Goal: Use online tool/utility: Utilize a website feature to perform a specific function

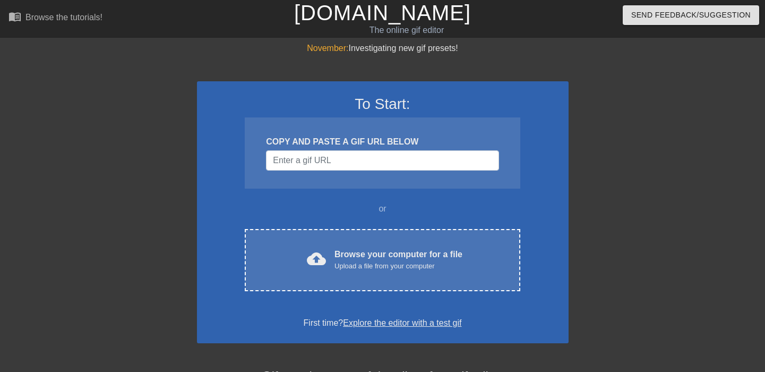
click at [324, 161] on input "Username" at bounding box center [382, 160] width 233 height 20
click at [369, 166] on input "Username" at bounding box center [382, 160] width 233 height 20
click at [370, 166] on input "Username" at bounding box center [382, 160] width 233 height 20
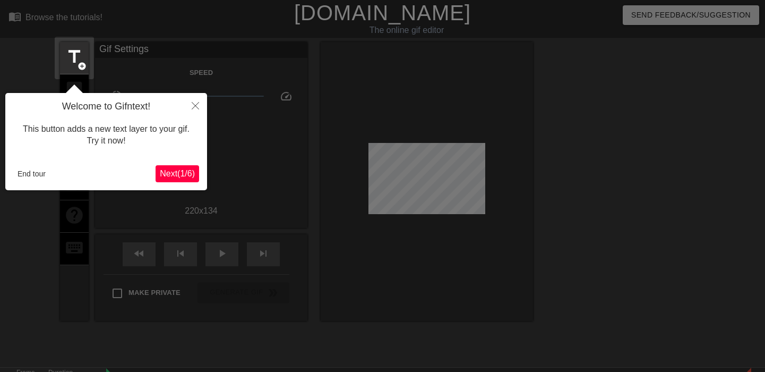
scroll to position [26, 0]
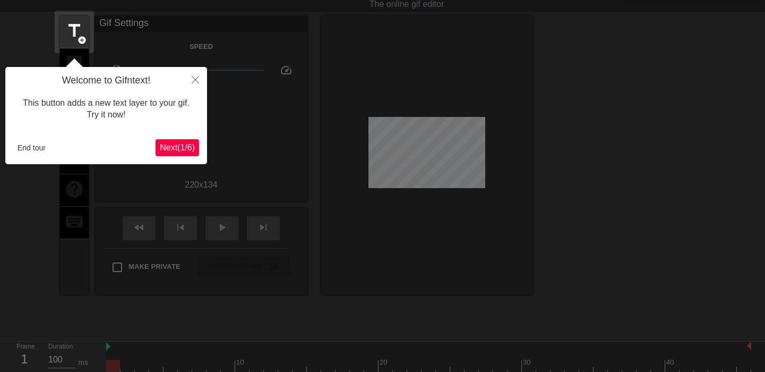
click at [28, 44] on div at bounding box center [382, 210] width 765 height 473
click at [200, 76] on button "Close" at bounding box center [195, 79] width 23 height 24
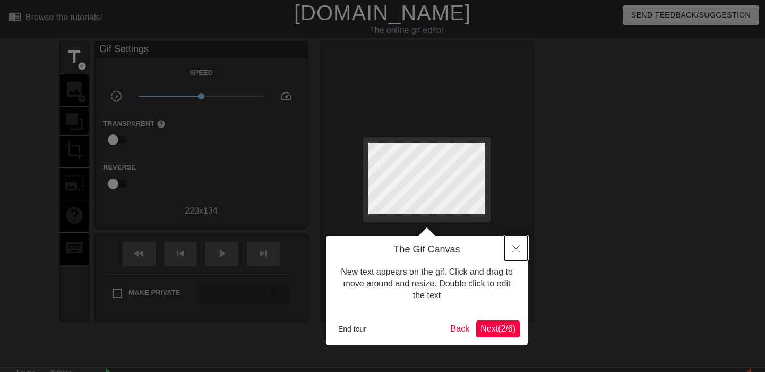
click at [519, 245] on button "Close" at bounding box center [515, 248] width 23 height 24
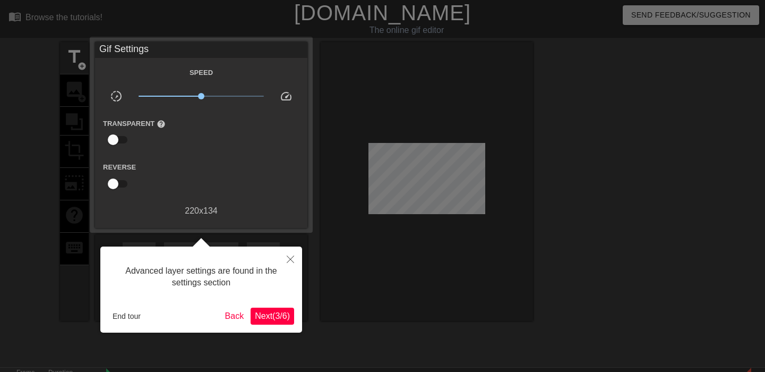
scroll to position [26, 0]
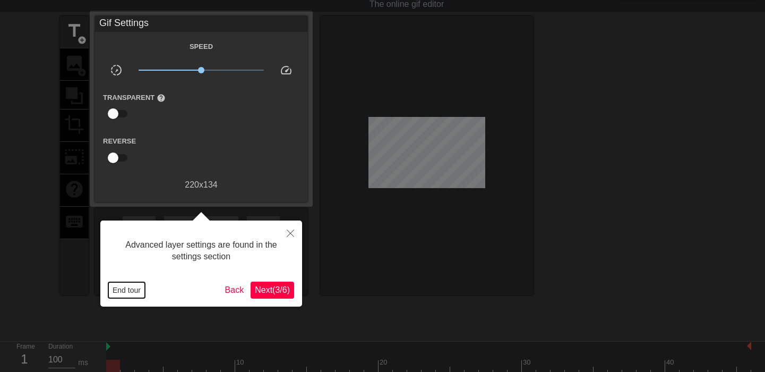
drag, startPoint x: 122, startPoint y: 286, endPoint x: 127, endPoint y: 287, distance: 5.9
click at [127, 287] on button "End tour" at bounding box center [126, 290] width 37 height 16
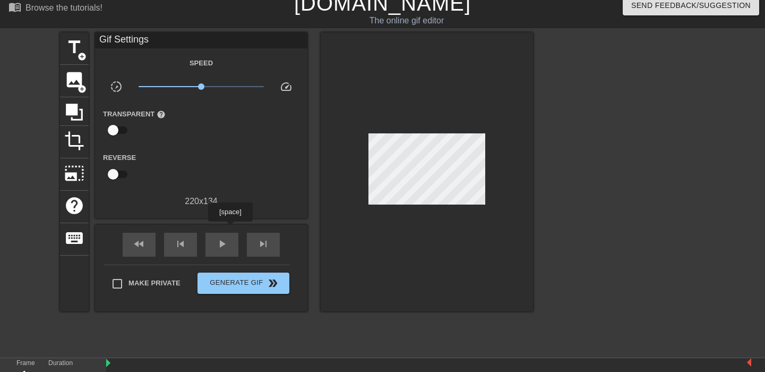
scroll to position [0, 0]
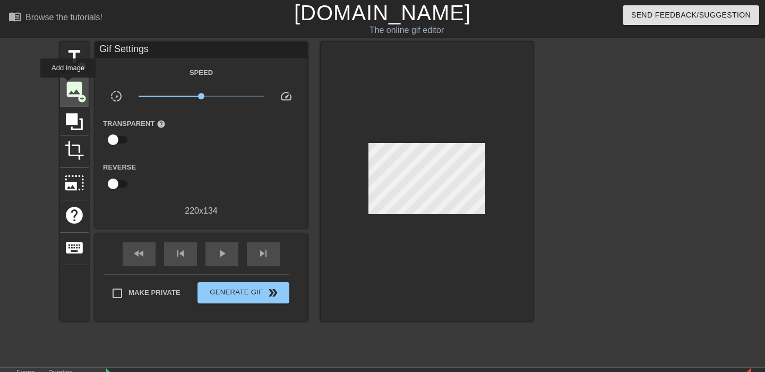
click at [69, 85] on span "image" at bounding box center [74, 89] width 20 height 20
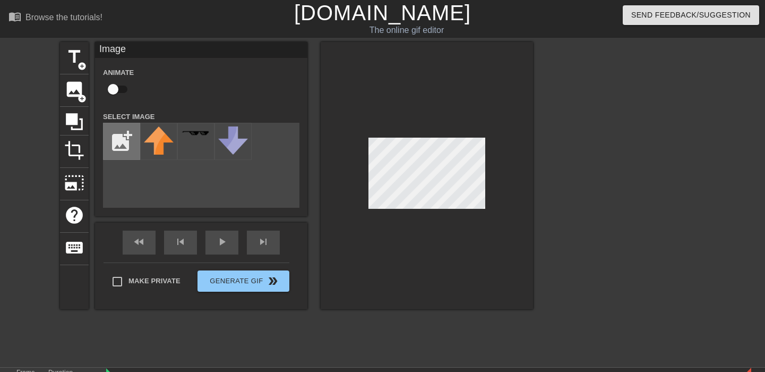
click at [115, 144] on input "file" at bounding box center [122, 141] width 36 height 36
type input "C:\fakepath\584d41b10a44bd1070d5d411.png"
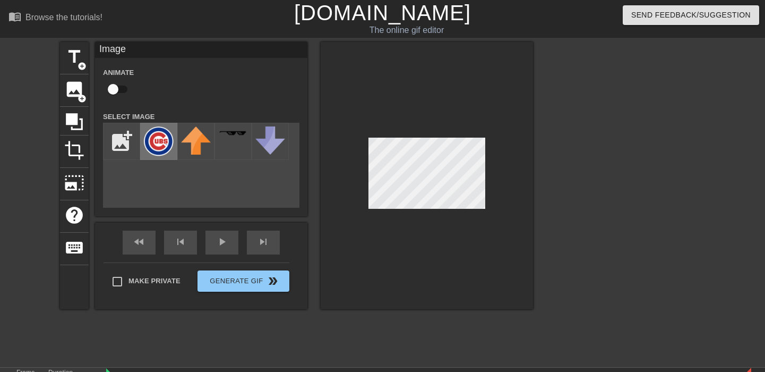
click at [160, 151] on img at bounding box center [159, 141] width 30 height 30
click at [471, 252] on div at bounding box center [427, 175] width 212 height 267
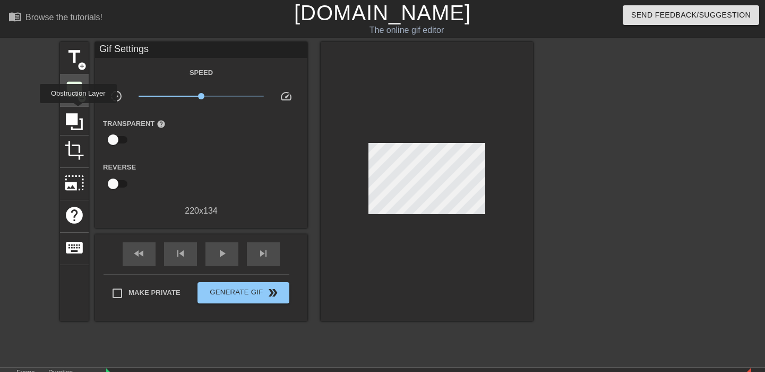
click at [83, 95] on span "add_circle" at bounding box center [82, 98] width 9 height 9
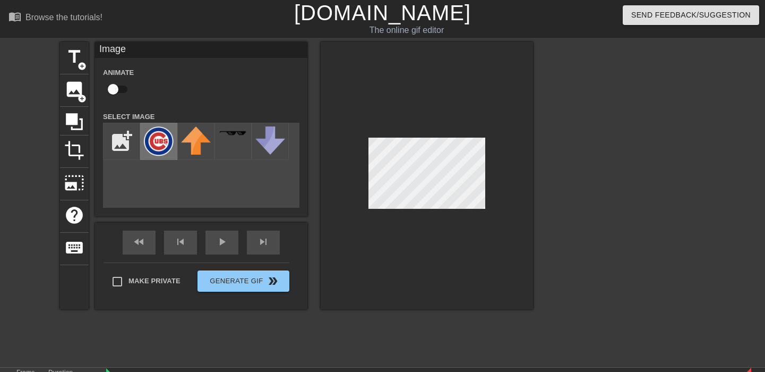
click at [159, 143] on img at bounding box center [159, 141] width 30 height 30
click at [511, 261] on div at bounding box center [427, 175] width 212 height 267
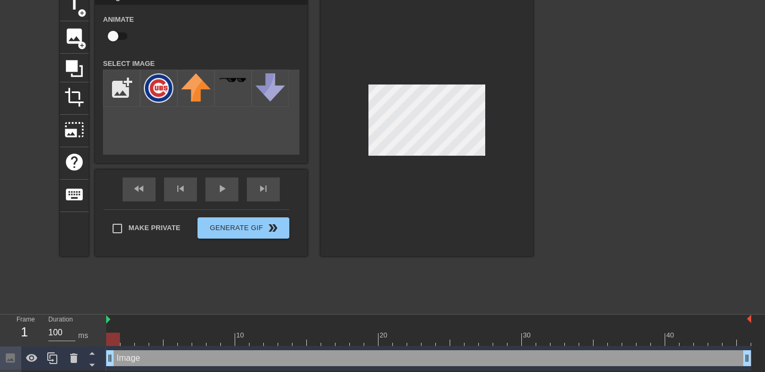
scroll to position [78, 0]
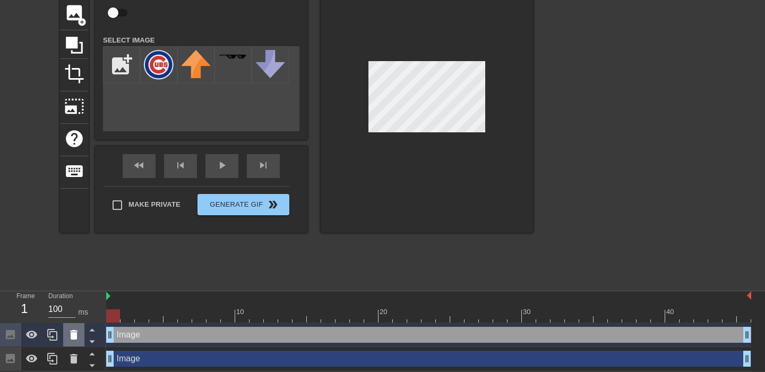
click at [73, 336] on icon at bounding box center [73, 335] width 7 height 10
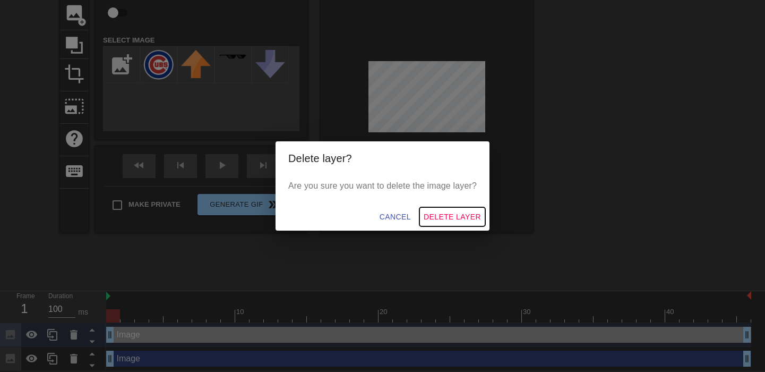
click at [435, 213] on span "Delete Layer" at bounding box center [452, 216] width 57 height 13
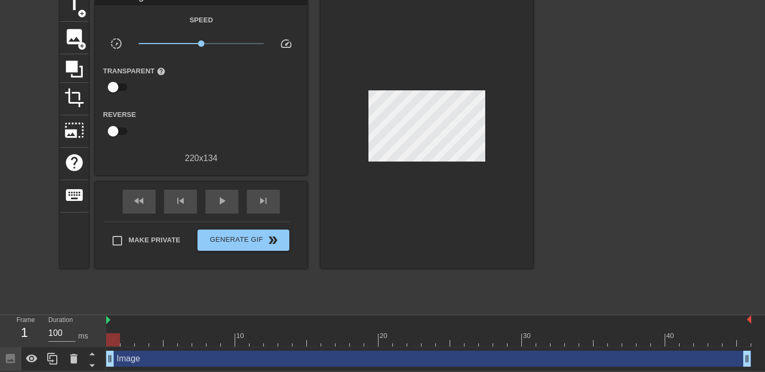
scroll to position [54, 0]
click at [281, 356] on div "Image drag_handle drag_handle" at bounding box center [428, 358] width 645 height 16
click at [361, 355] on div "Image drag_handle drag_handle" at bounding box center [428, 358] width 645 height 16
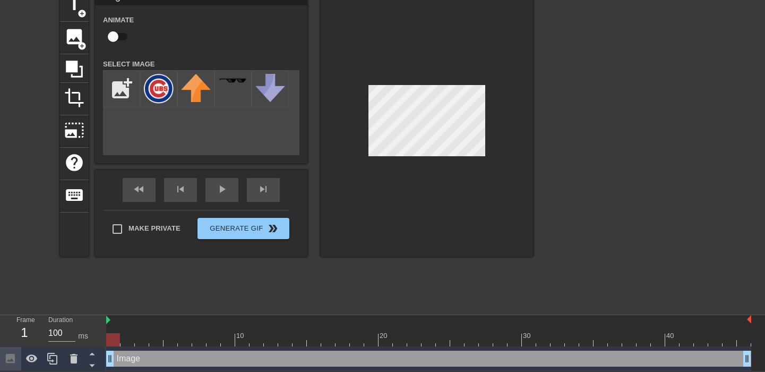
click at [119, 40] on input "checkbox" at bounding box center [113, 37] width 61 height 20
checkbox input "true"
click at [256, 191] on div "skip_next" at bounding box center [263, 190] width 33 height 24
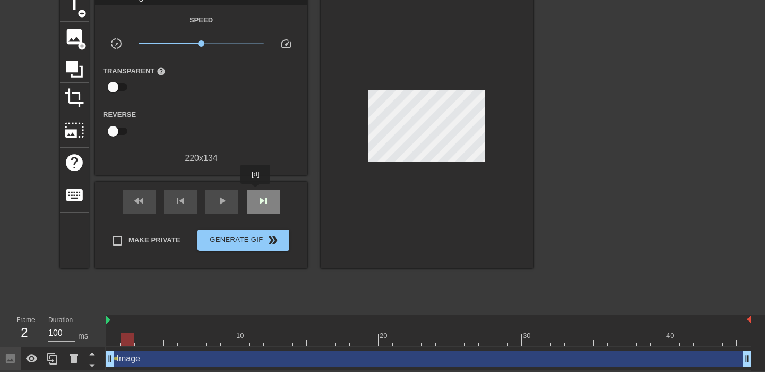
click at [256, 191] on div "skip_next" at bounding box center [263, 202] width 33 height 24
click at [267, 195] on span "skip_next" at bounding box center [263, 200] width 13 height 13
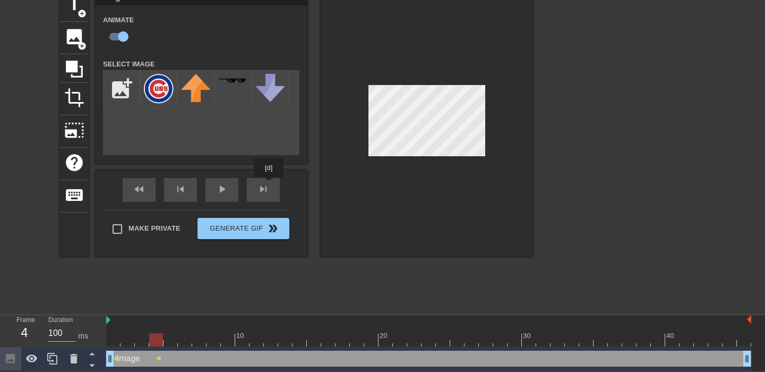
drag, startPoint x: 269, startPoint y: 185, endPoint x: 277, endPoint y: 184, distance: 8.5
click at [269, 184] on div "fast_rewind skip_previous play_arrow skip_next" at bounding box center [201, 190] width 173 height 40
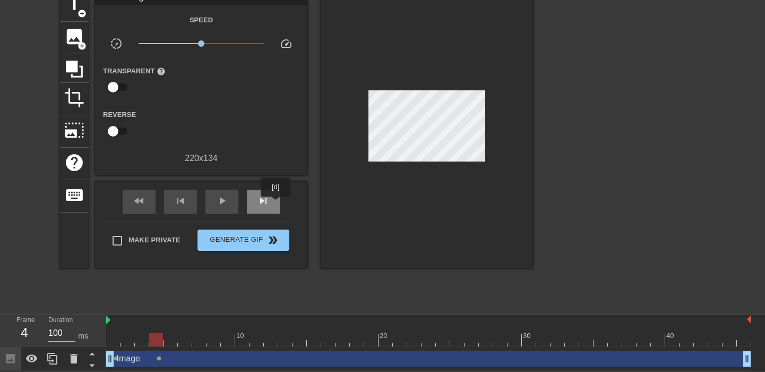
click at [276, 204] on div "skip_next" at bounding box center [263, 202] width 33 height 24
drag, startPoint x: 268, startPoint y: 205, endPoint x: 312, endPoint y: 195, distance: 45.2
click at [271, 203] on div "skip_next" at bounding box center [263, 202] width 33 height 24
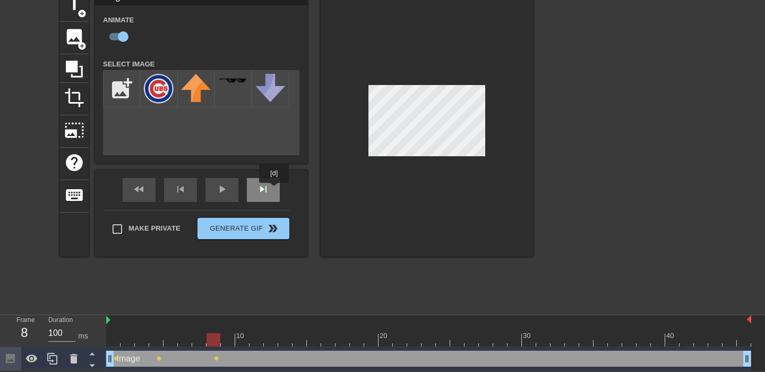
click at [275, 190] on div "skip_next" at bounding box center [263, 190] width 33 height 24
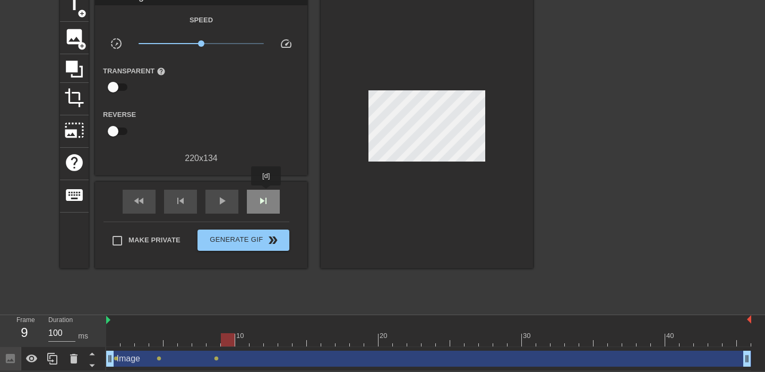
click at [267, 194] on span "skip_next" at bounding box center [263, 200] width 13 height 13
click at [268, 195] on div "skip_next" at bounding box center [263, 202] width 33 height 24
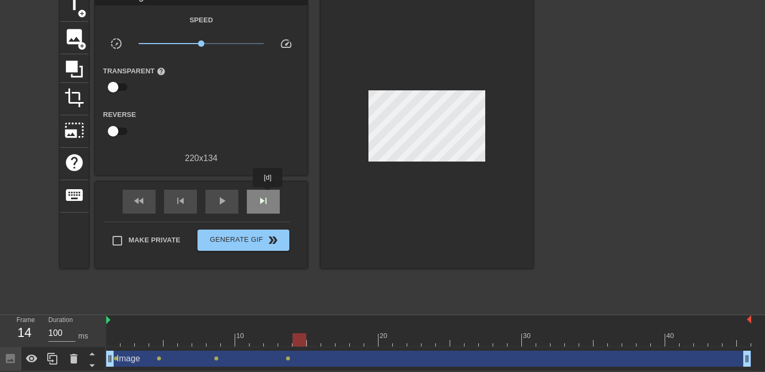
click at [268, 194] on span "skip_next" at bounding box center [263, 200] width 13 height 13
click at [273, 194] on div "skip_next" at bounding box center [263, 202] width 33 height 24
click at [278, 197] on div "skip_next" at bounding box center [263, 202] width 33 height 24
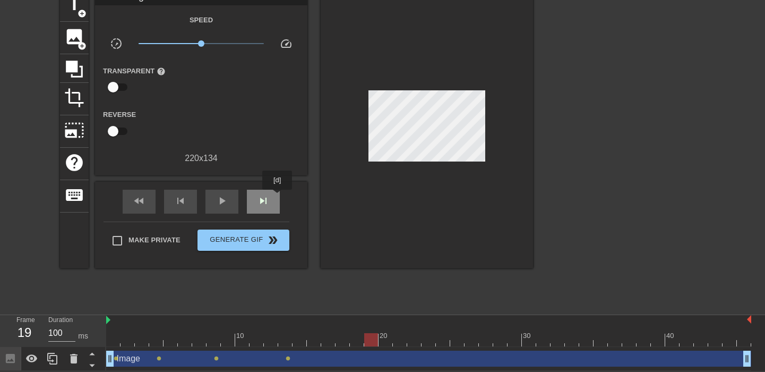
click at [278, 197] on div "skip_next" at bounding box center [263, 202] width 33 height 24
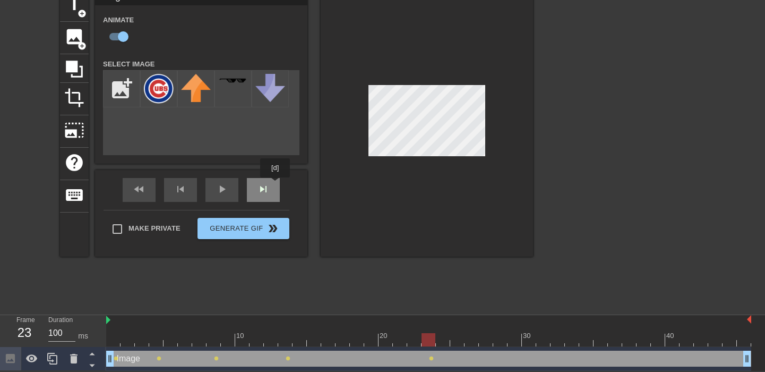
click at [276, 185] on div "fast_rewind skip_previous play_arrow skip_next" at bounding box center [201, 190] width 173 height 40
click at [269, 192] on div "skip_next" at bounding box center [263, 190] width 33 height 24
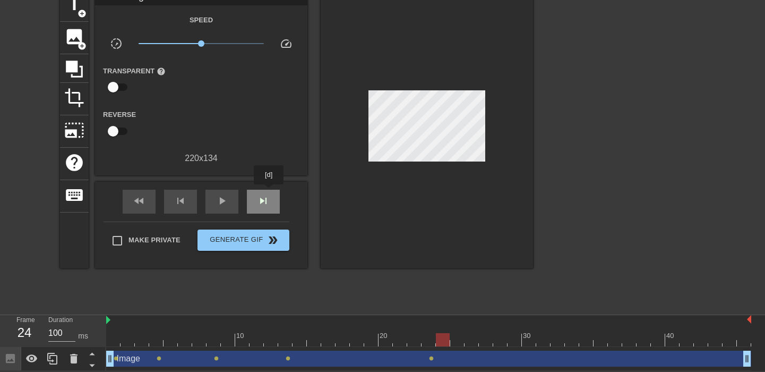
click at [269, 192] on div "skip_next" at bounding box center [263, 202] width 33 height 24
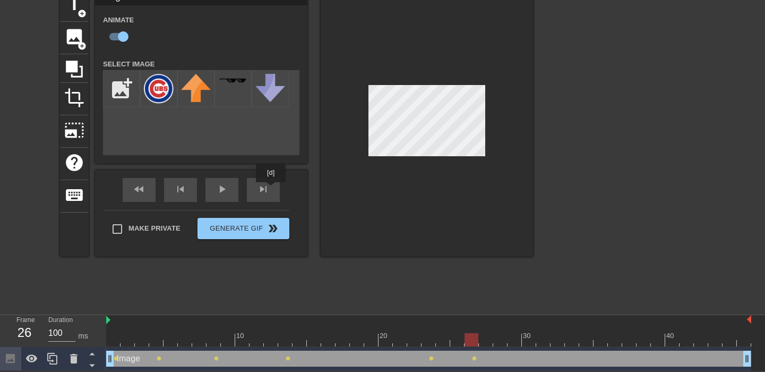
click at [273, 186] on div "fast_rewind skip_previous play_arrow skip_next" at bounding box center [201, 190] width 173 height 40
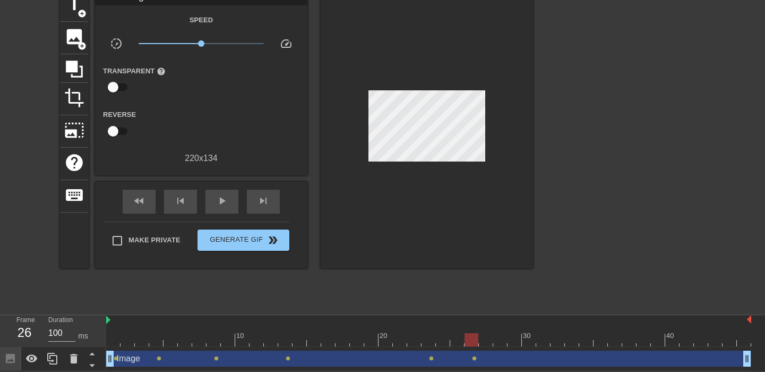
click at [274, 186] on div "fast_rewind skip_previous play_arrow skip_next" at bounding box center [201, 202] width 173 height 40
click at [273, 197] on div "skip_next" at bounding box center [263, 202] width 33 height 24
click at [273, 201] on div "skip_next" at bounding box center [263, 202] width 33 height 24
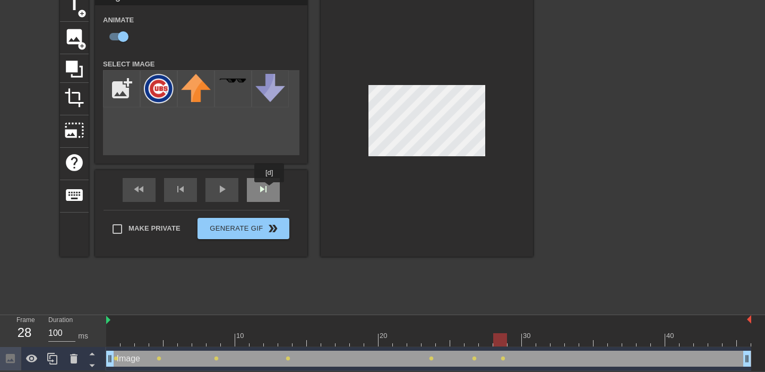
click at [270, 190] on div "skip_next" at bounding box center [263, 190] width 33 height 24
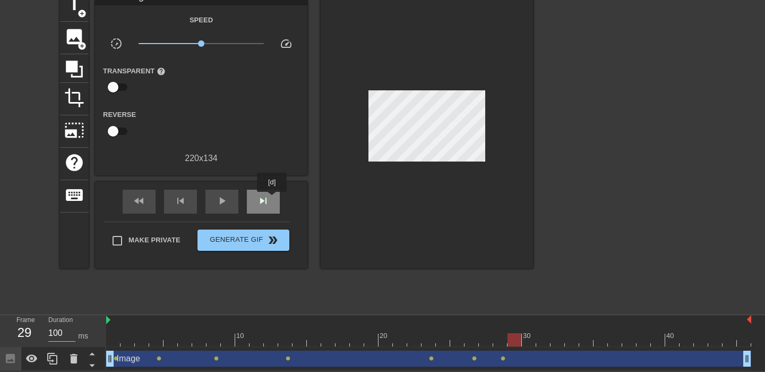
click at [272, 199] on div "skip_next" at bounding box center [263, 202] width 33 height 24
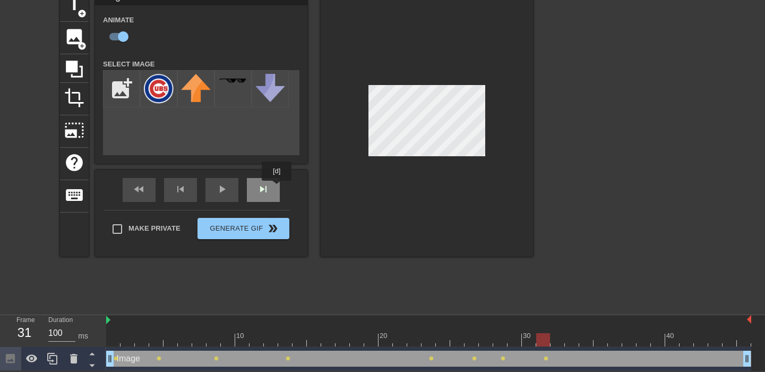
click at [277, 188] on div "skip_next" at bounding box center [263, 190] width 33 height 24
click at [264, 187] on div "fast_rewind skip_previous play_arrow skip_next" at bounding box center [201, 190] width 173 height 40
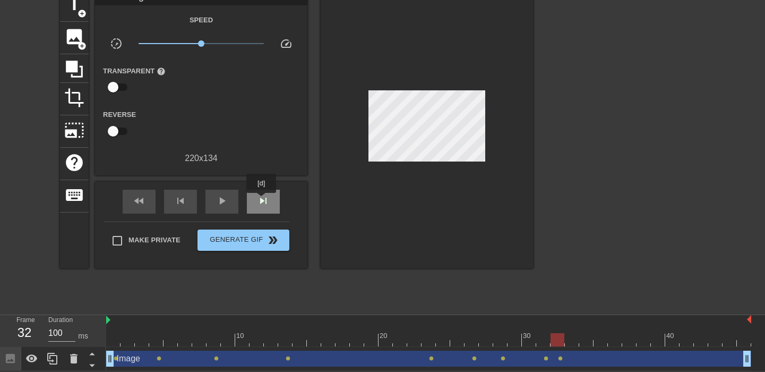
click at [262, 200] on span "skip_next" at bounding box center [263, 200] width 13 height 13
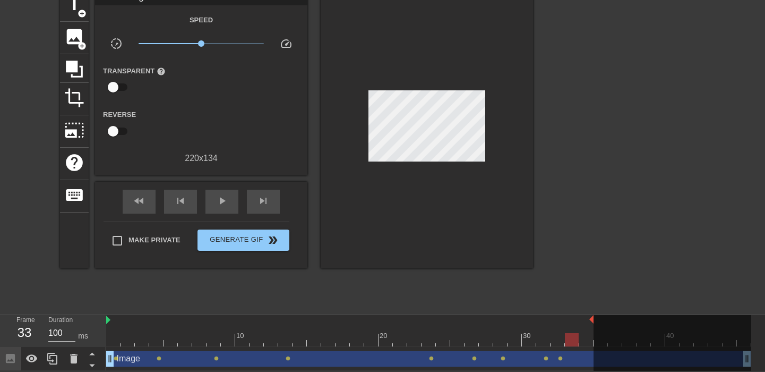
drag, startPoint x: 750, startPoint y: 318, endPoint x: 596, endPoint y: 318, distance: 154.5
click at [596, 318] on div "10 20 30 40" at bounding box center [428, 330] width 645 height 31
drag, startPoint x: 263, startPoint y: 203, endPoint x: 269, endPoint y: 205, distance: 6.1
click at [264, 203] on span "skip_next" at bounding box center [263, 200] width 13 height 13
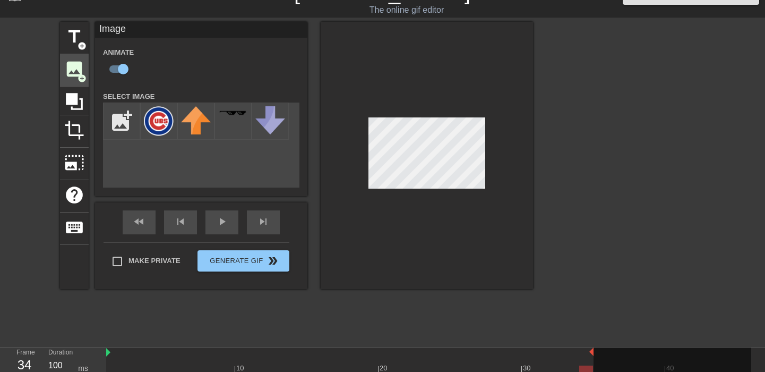
scroll to position [0, 0]
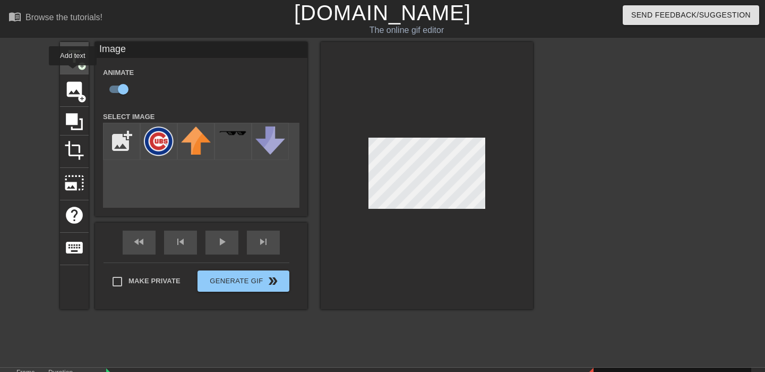
click at [81, 62] on span "add_circle" at bounding box center [82, 66] width 9 height 9
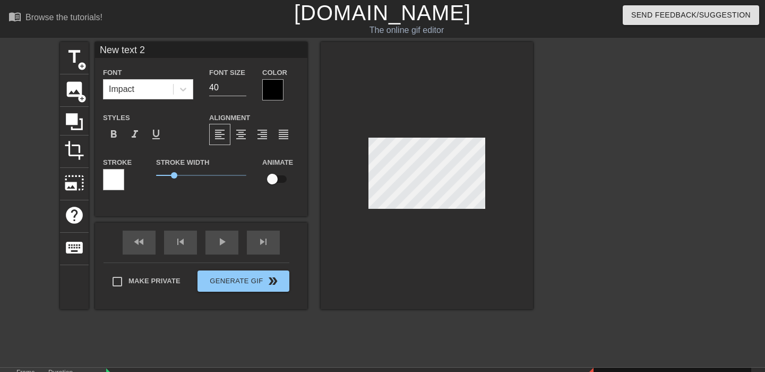
click at [162, 49] on input "New text 2" at bounding box center [201, 50] width 212 height 16
type input "CC"
click at [268, 84] on div at bounding box center [272, 89] width 21 height 21
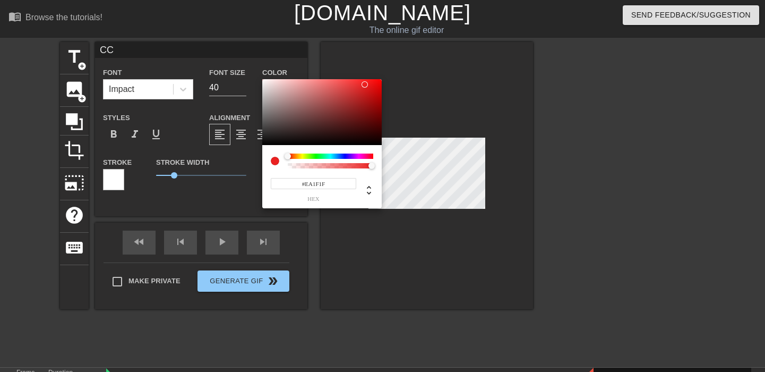
drag, startPoint x: 349, startPoint y: 92, endPoint x: 366, endPoint y: 84, distance: 19.0
click at [366, 84] on div at bounding box center [321, 112] width 119 height 66
type input "#EA1E1E"
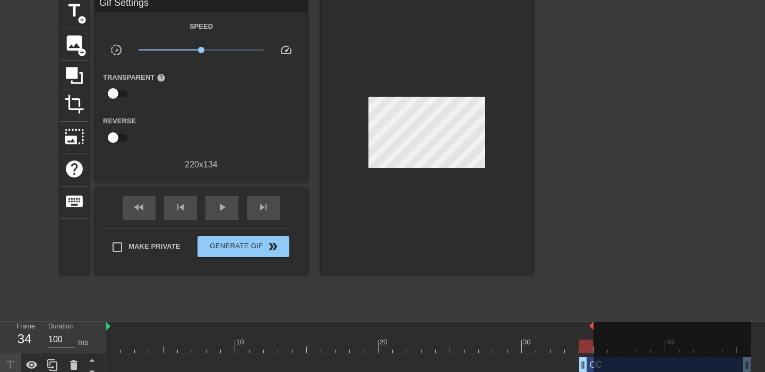
scroll to position [78, 0]
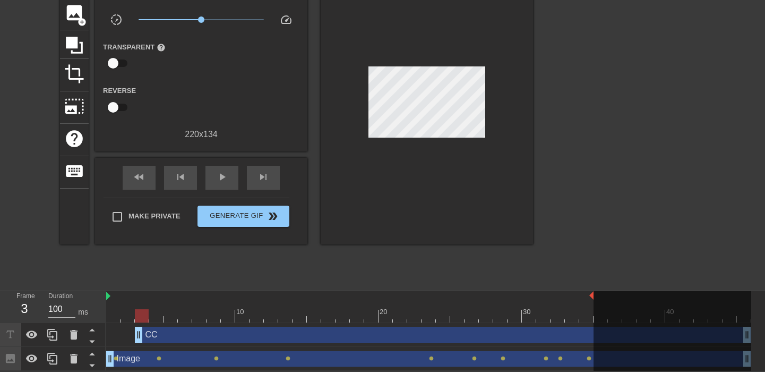
drag, startPoint x: 584, startPoint y: 333, endPoint x: 132, endPoint y: 317, distance: 451.7
click at [132, 317] on div "10 20 30 40 CC drag_handle drag_handle Image drag_handle drag_handle lens lens …" at bounding box center [435, 331] width 659 height 80
drag, startPoint x: 748, startPoint y: 333, endPoint x: 629, endPoint y: 331, distance: 119.0
click at [629, 331] on div at bounding box center [673, 332] width 158 height 82
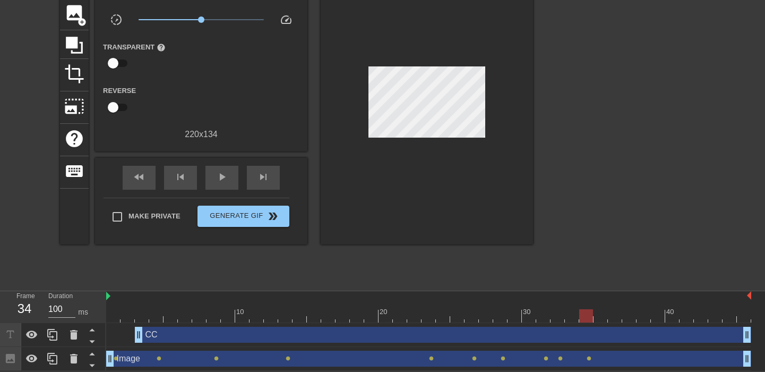
drag, startPoint x: 593, startPoint y: 294, endPoint x: 756, endPoint y: 298, distance: 163.1
click at [756, 298] on div "10 20 30 40 CC drag_handle drag_handle Image drag_handle drag_handle lens lens …" at bounding box center [435, 331] width 659 height 80
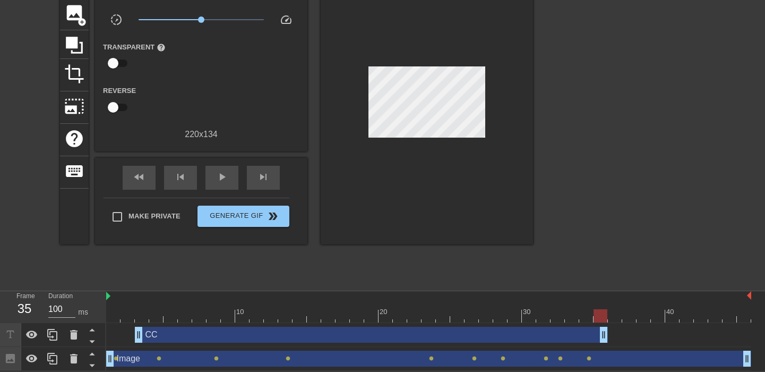
drag, startPoint x: 743, startPoint y: 331, endPoint x: 594, endPoint y: 330, distance: 149.2
click at [594, 330] on div "CC drag_handle drag_handle" at bounding box center [371, 335] width 473 height 16
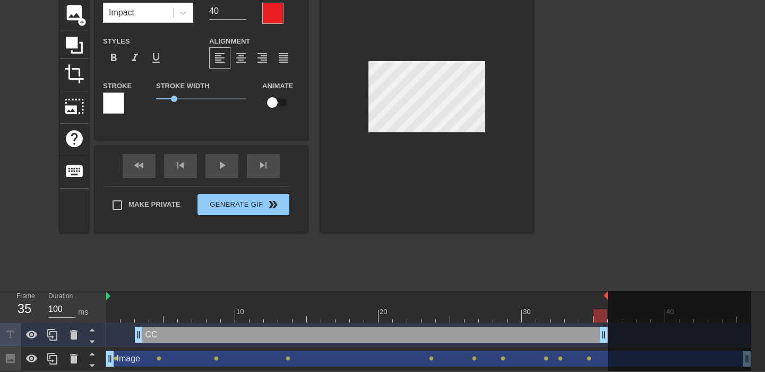
drag, startPoint x: 752, startPoint y: 293, endPoint x: 613, endPoint y: 292, distance: 139.1
click at [613, 292] on div "10 20 30 40" at bounding box center [428, 306] width 645 height 31
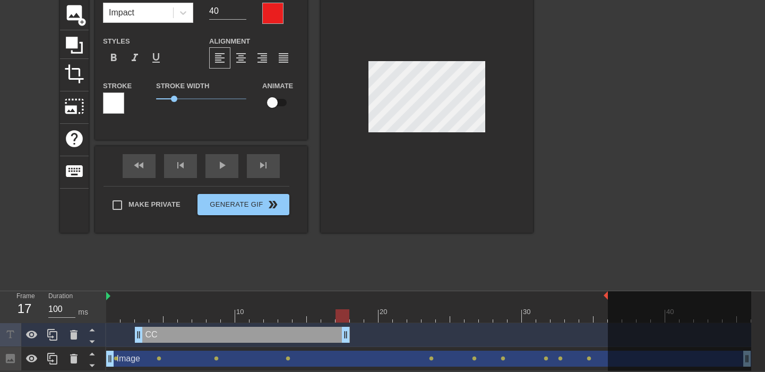
drag, startPoint x: 604, startPoint y: 337, endPoint x: 347, endPoint y: 331, distance: 257.1
click at [347, 331] on div "CC drag_handle drag_handle" at bounding box center [242, 335] width 215 height 16
drag, startPoint x: 141, startPoint y: 336, endPoint x: 129, endPoint y: 336, distance: 11.7
click at [129, 336] on div "CC drag_handle drag_handle" at bounding box center [235, 335] width 229 height 16
click at [279, 102] on input "checkbox" at bounding box center [272, 102] width 61 height 20
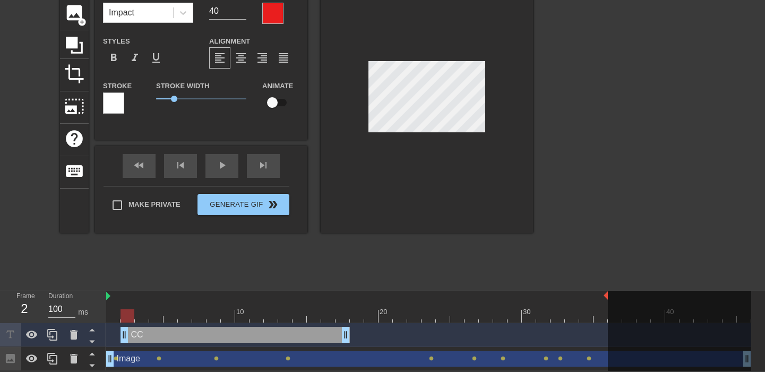
checkbox input "true"
click at [259, 164] on div "fast_rewind skip_previous play_arrow skip_next" at bounding box center [201, 166] width 173 height 40
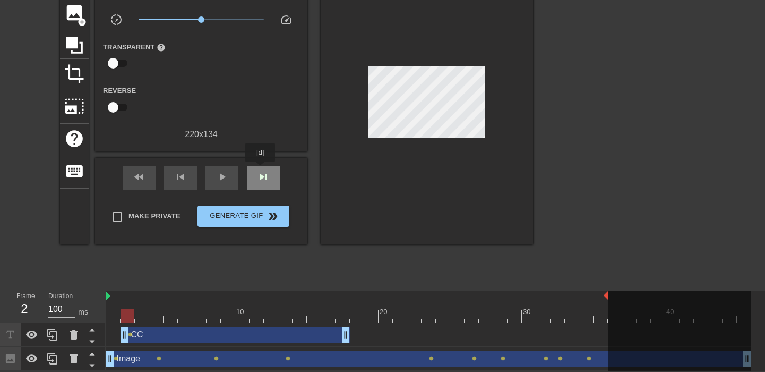
click at [266, 172] on span "skip_next" at bounding box center [263, 176] width 13 height 13
click at [268, 175] on span "skip_next" at bounding box center [263, 176] width 13 height 13
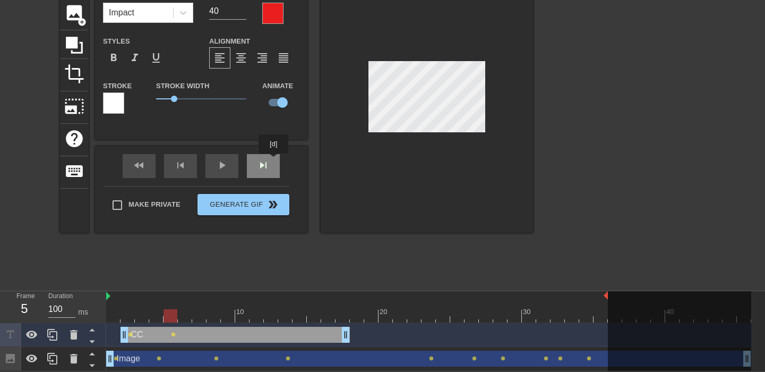
click at [274, 160] on div "fast_rewind skip_previous play_arrow skip_next" at bounding box center [201, 166] width 173 height 40
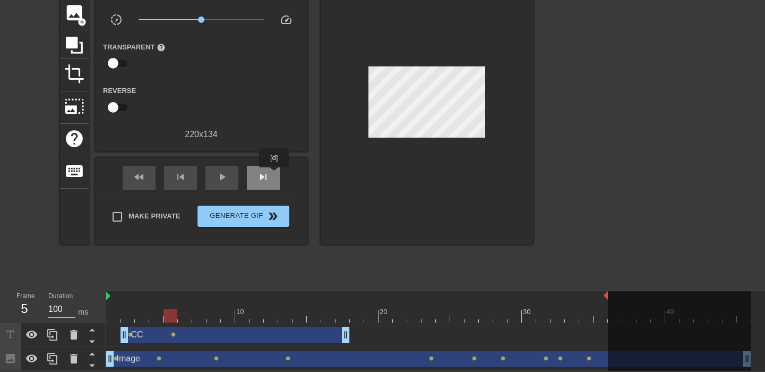
click at [275, 175] on div "skip_next" at bounding box center [263, 178] width 33 height 24
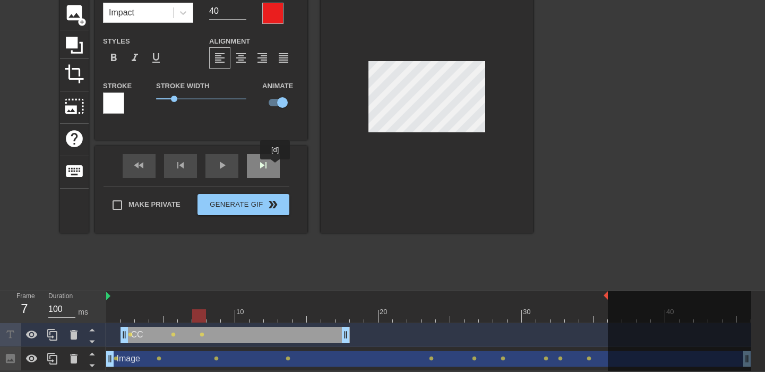
click at [276, 167] on div "skip_next" at bounding box center [263, 166] width 33 height 24
drag, startPoint x: 270, startPoint y: 167, endPoint x: 293, endPoint y: 160, distance: 23.5
click at [272, 167] on div "skip_next" at bounding box center [263, 166] width 33 height 24
click at [273, 161] on div "fast_rewind skip_previous play_arrow skip_next" at bounding box center [201, 166] width 173 height 40
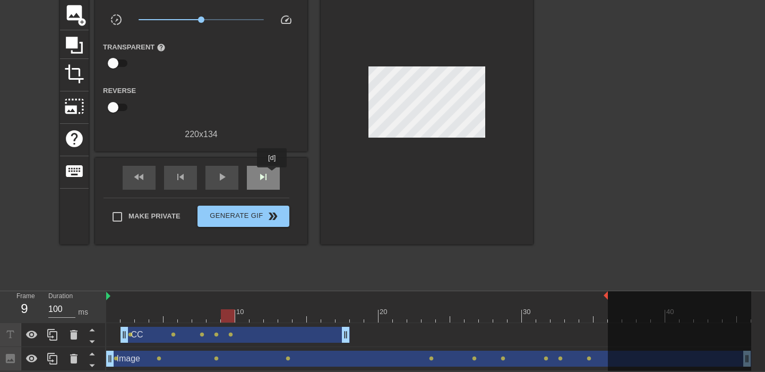
click at [272, 175] on div "skip_next" at bounding box center [263, 178] width 33 height 24
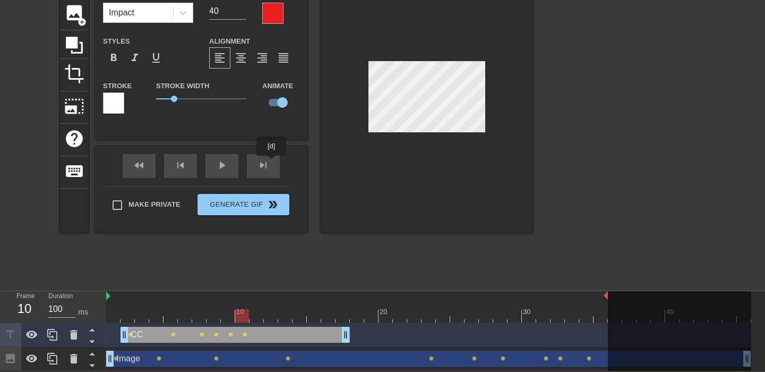
click at [273, 162] on div "fast_rewind skip_previous play_arrow skip_next" at bounding box center [201, 166] width 173 height 40
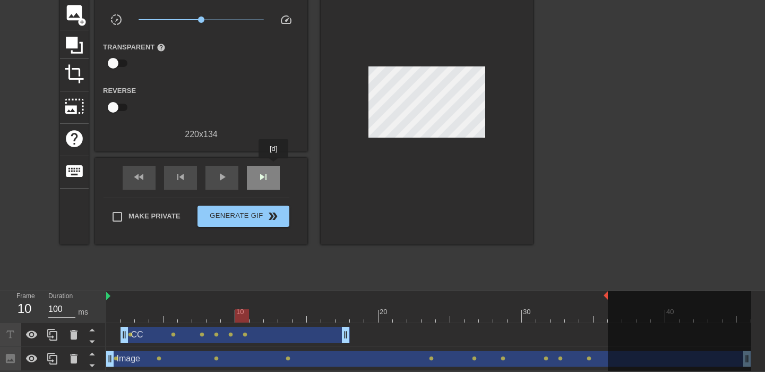
click at [273, 170] on div "skip_next" at bounding box center [263, 178] width 33 height 24
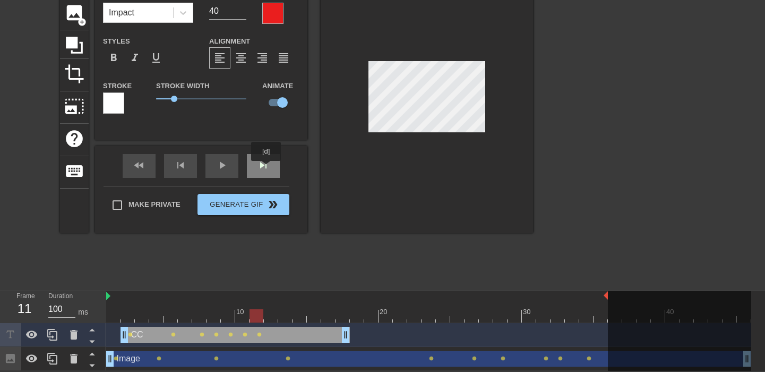
click at [270, 166] on div "skip_next" at bounding box center [263, 166] width 33 height 24
click at [267, 168] on div "skip_next" at bounding box center [263, 166] width 33 height 24
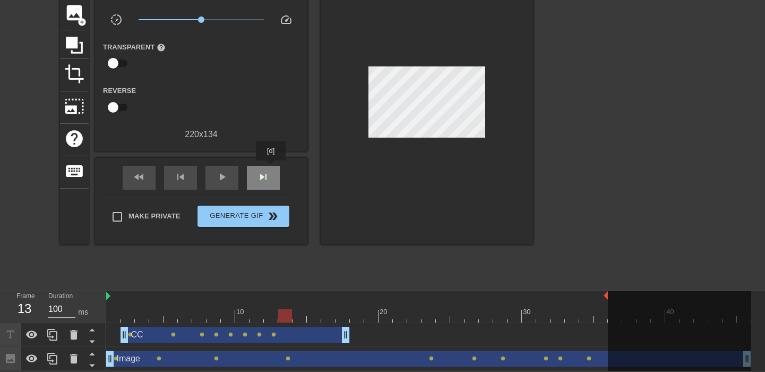
click at [271, 168] on div "skip_next" at bounding box center [263, 178] width 33 height 24
click at [271, 172] on div "skip_next" at bounding box center [263, 178] width 33 height 24
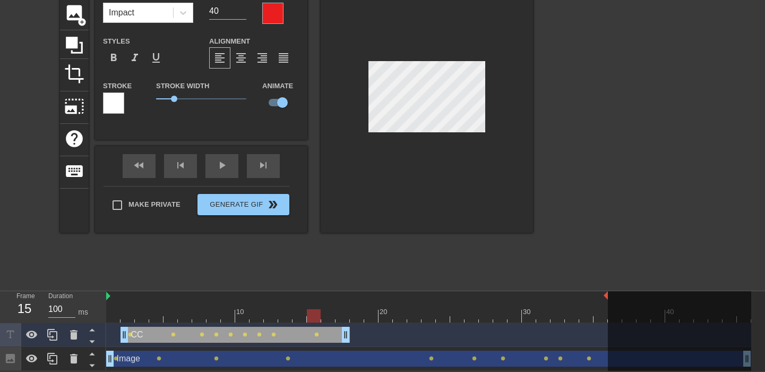
click at [486, 65] on div at bounding box center [427, 98] width 212 height 267
click at [272, 167] on div "skip_next" at bounding box center [263, 166] width 33 height 24
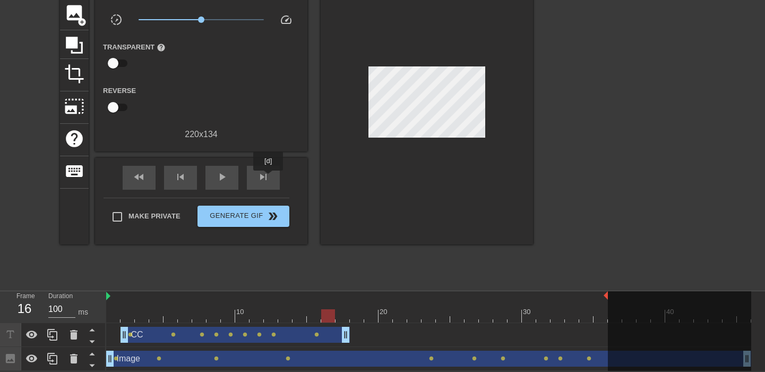
drag, startPoint x: 264, startPoint y: 177, endPoint x: 283, endPoint y: 175, distance: 18.2
click at [267, 175] on span "skip_next" at bounding box center [263, 176] width 13 height 13
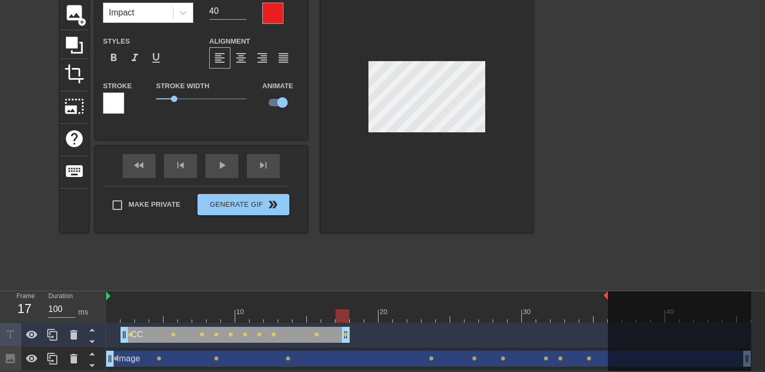
click at [490, 83] on div at bounding box center [427, 98] width 212 height 267
click at [487, 87] on div at bounding box center [427, 98] width 212 height 267
click at [271, 166] on div "skip_next" at bounding box center [263, 166] width 33 height 24
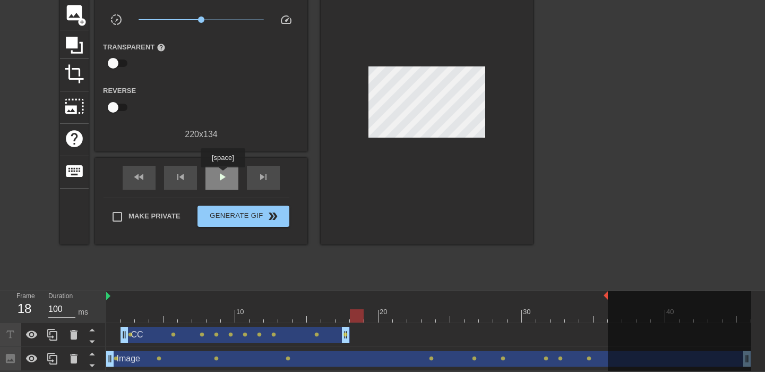
click at [223, 175] on span "play_arrow" at bounding box center [222, 176] width 13 height 13
click at [237, 169] on div "pause" at bounding box center [222, 178] width 33 height 24
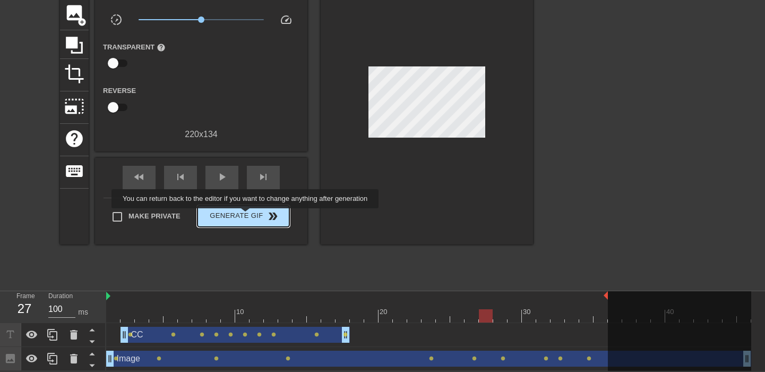
click at [246, 216] on span "Generate Gif double_arrow" at bounding box center [243, 216] width 83 height 13
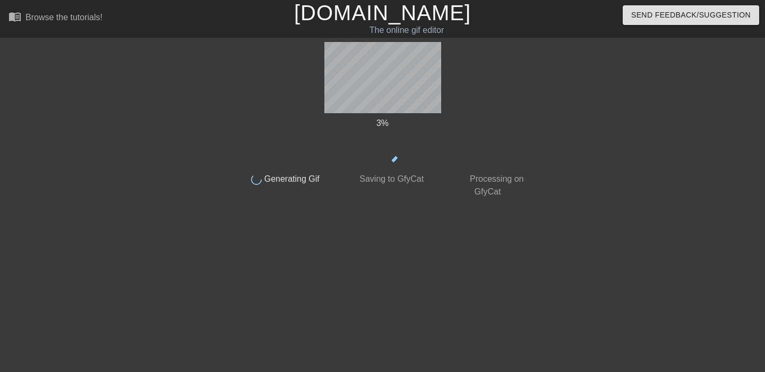
scroll to position [0, 0]
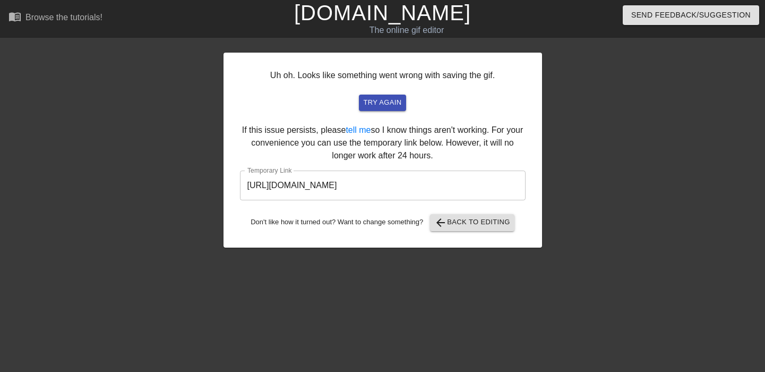
click at [391, 186] on input "[URL][DOMAIN_NAME]" at bounding box center [383, 185] width 286 height 30
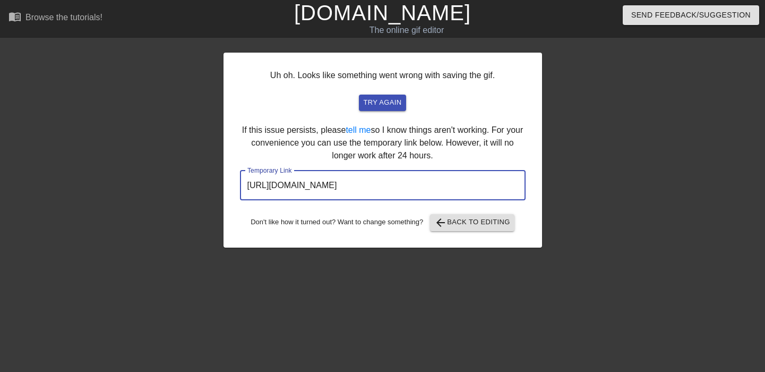
click at [391, 186] on input "[URL][DOMAIN_NAME]" at bounding box center [383, 185] width 286 height 30
